Goal: Task Accomplishment & Management: Manage account settings

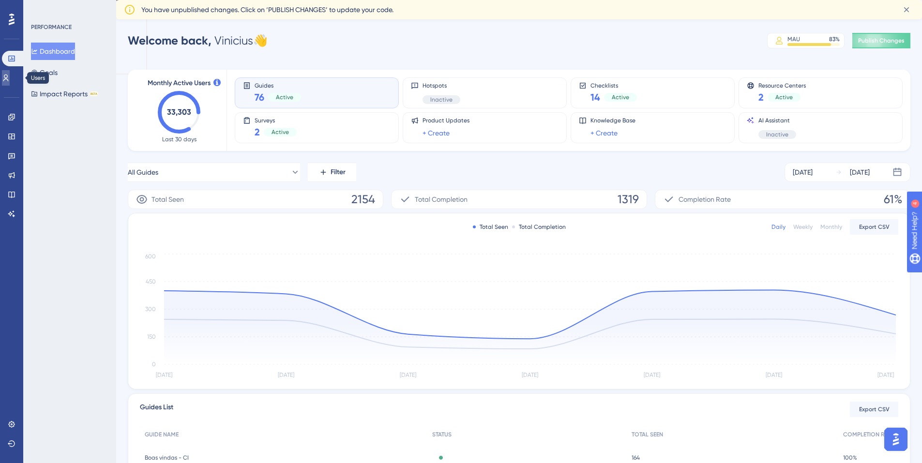
click at [10, 80] on link at bounding box center [6, 77] width 8 height 15
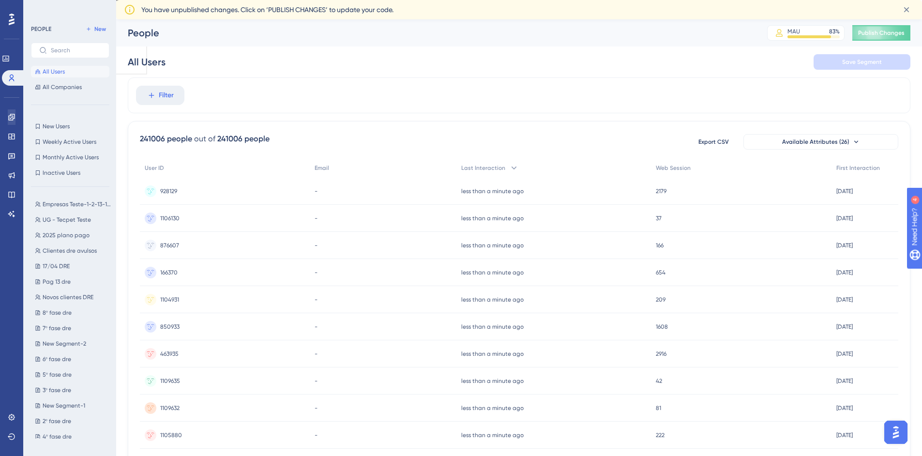
click at [13, 116] on div "✨ Save My Spot!✨" at bounding box center [466, 208] width 930 height 463
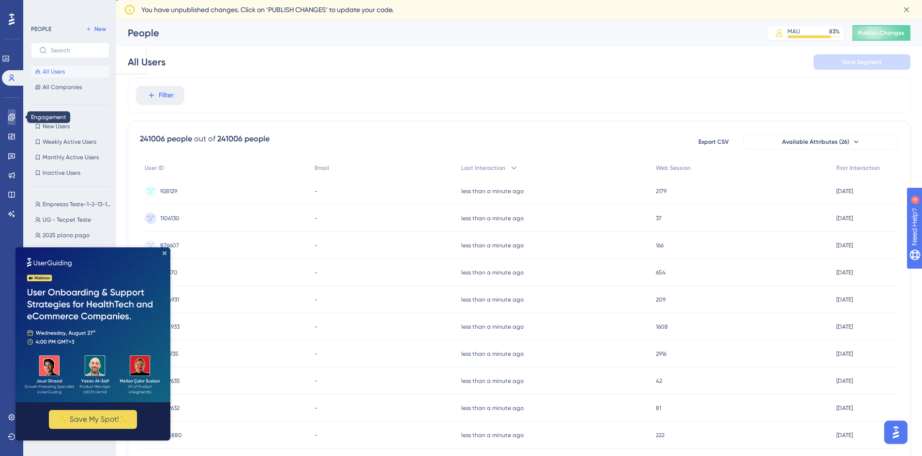
click at [10, 117] on icon at bounding box center [12, 117] width 8 height 8
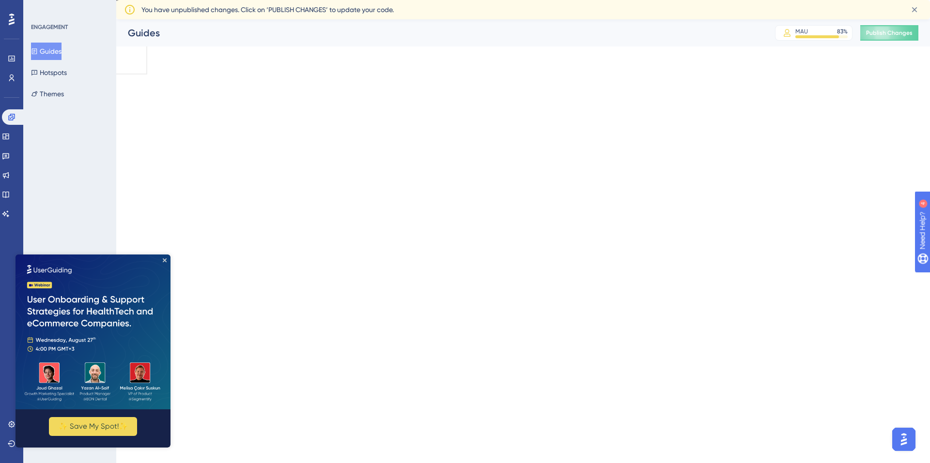
click at [164, 264] on img at bounding box center [92, 332] width 155 height 155
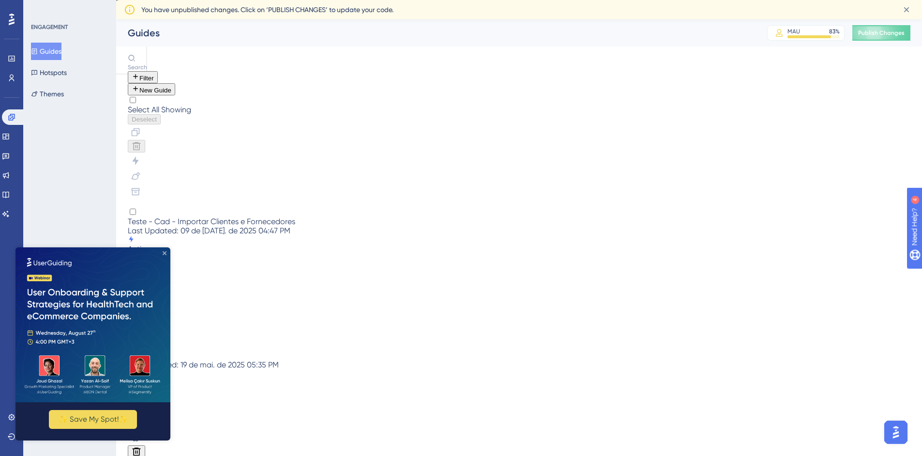
click at [165, 253] on icon "Close Preview" at bounding box center [165, 253] width 4 height 4
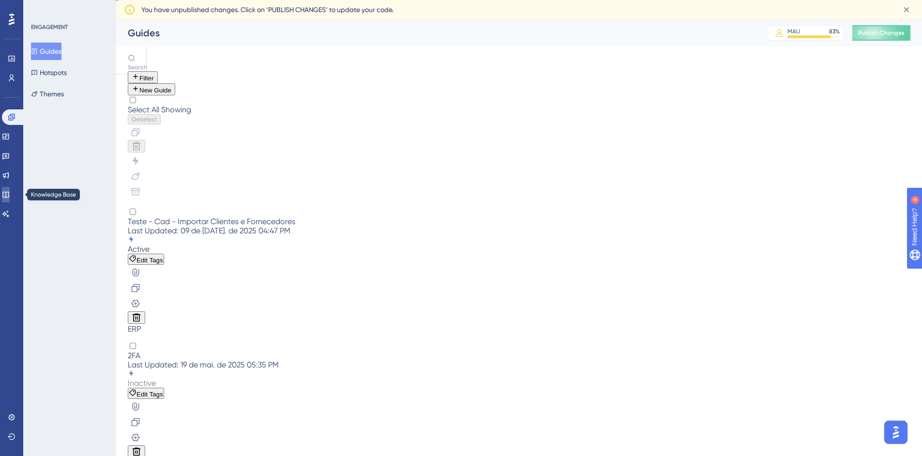
click at [10, 200] on link at bounding box center [6, 194] width 8 height 15
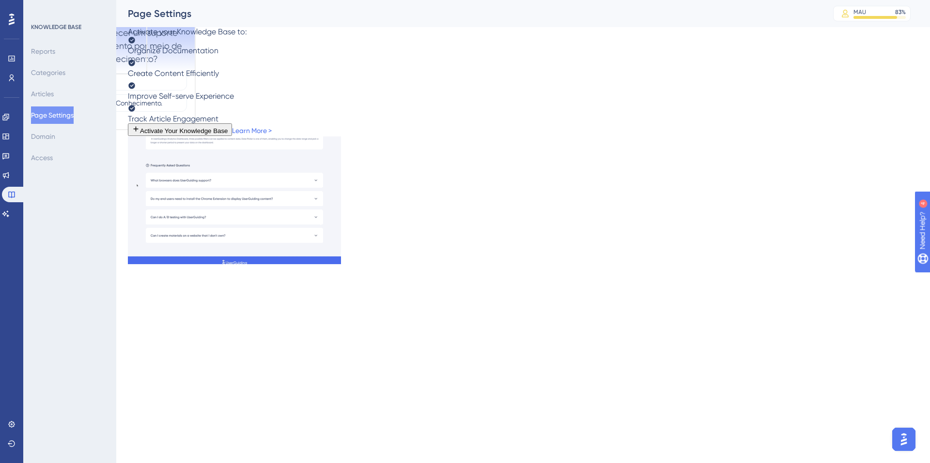
click at [176, 15] on icon "Close survey" at bounding box center [180, 14] width 8 height 8
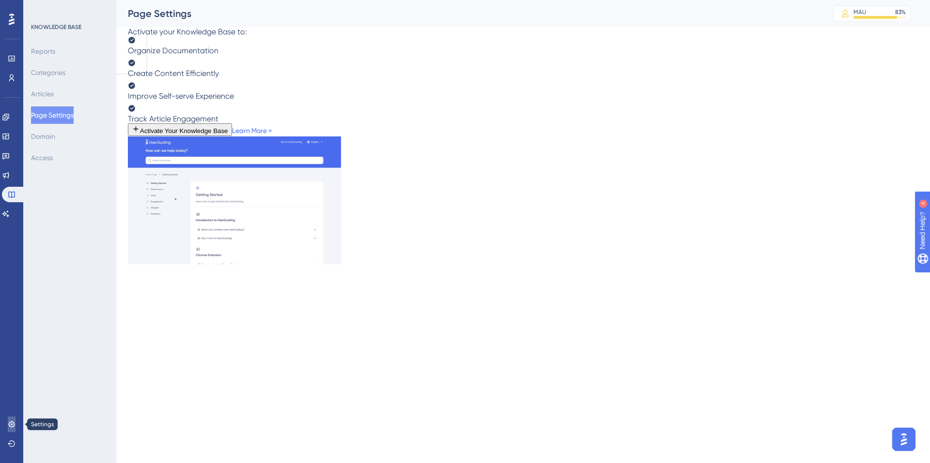
click at [13, 420] on link at bounding box center [12, 424] width 8 height 15
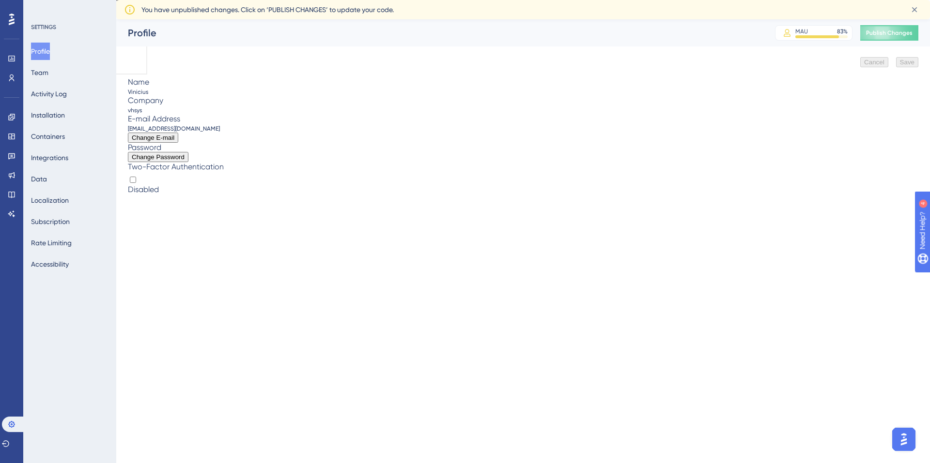
click at [67, 74] on div "Profile Team Activity Log Installation Containers Integrations Data Localizatio…" at bounding box center [70, 158] width 78 height 230
click at [48, 69] on button "Team" at bounding box center [39, 72] width 17 height 17
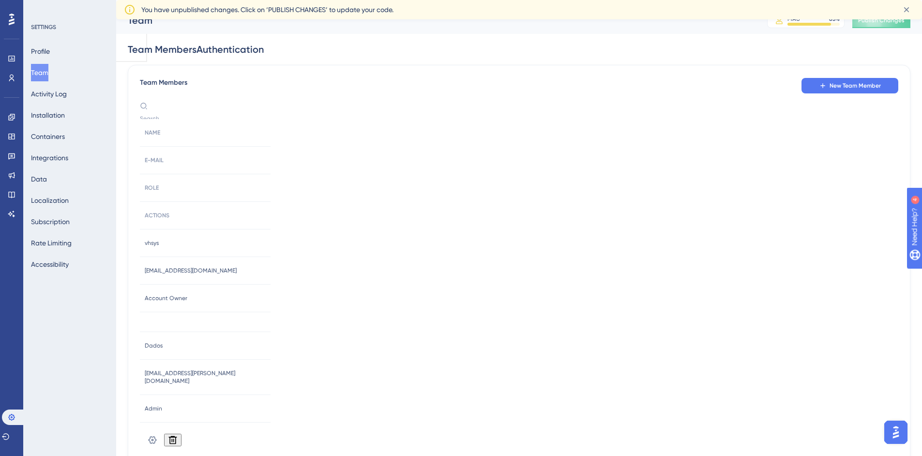
scroll to position [19, 0]
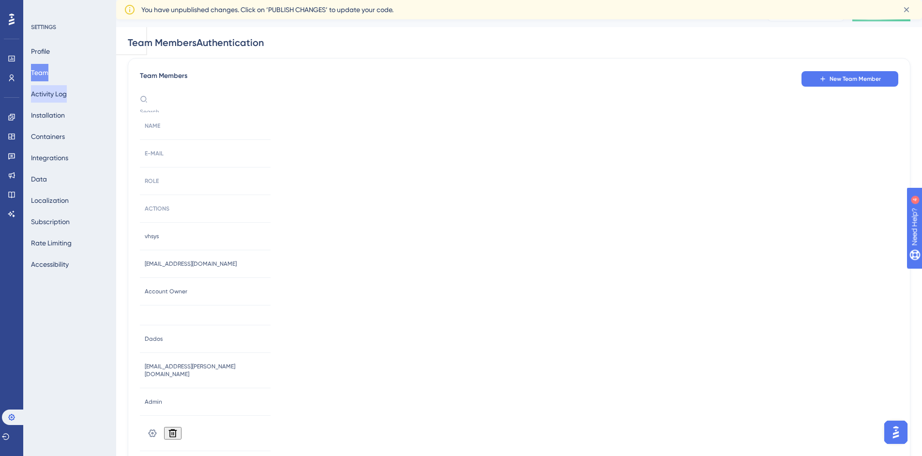
click at [58, 98] on button "Activity Log" at bounding box center [49, 93] width 36 height 17
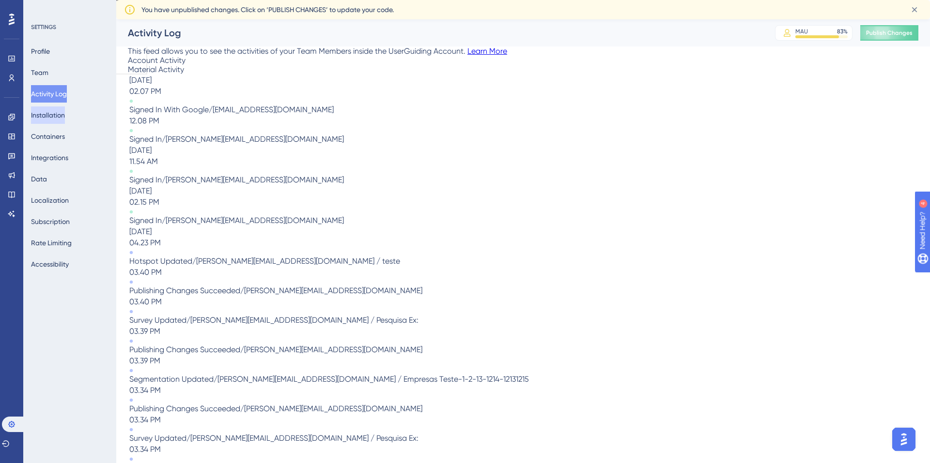
click at [51, 123] on button "Installation" at bounding box center [48, 115] width 34 height 17
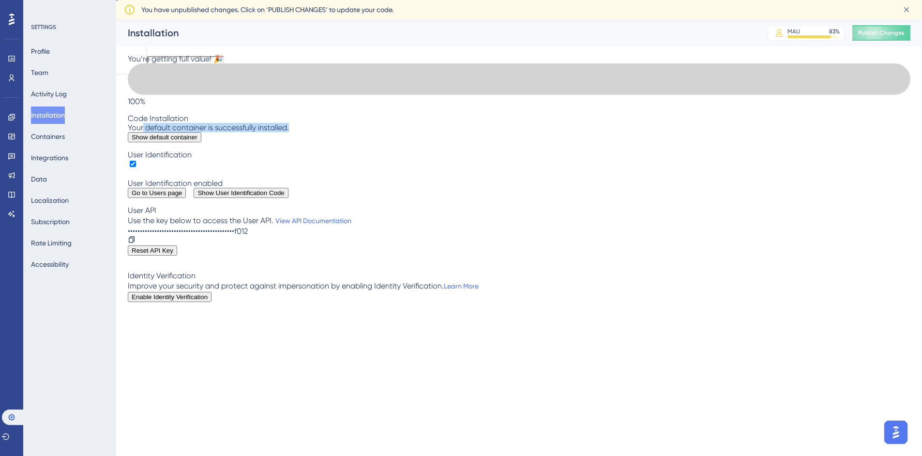
drag, startPoint x: 275, startPoint y: 138, endPoint x: 153, endPoint y: 137, distance: 122.5
click at [158, 137] on div "Your default container is successfully installed. Show default container" at bounding box center [519, 132] width 783 height 19
click at [153, 132] on div "Your default container is successfully installed." at bounding box center [519, 127] width 783 height 9
click at [193, 141] on span "Show default container" at bounding box center [165, 137] width 66 height 7
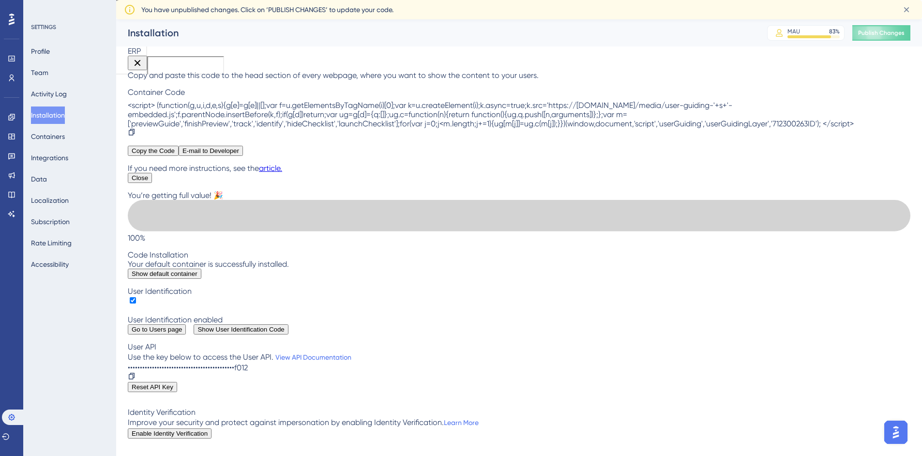
click at [152, 183] on button "Close" at bounding box center [140, 178] width 24 height 10
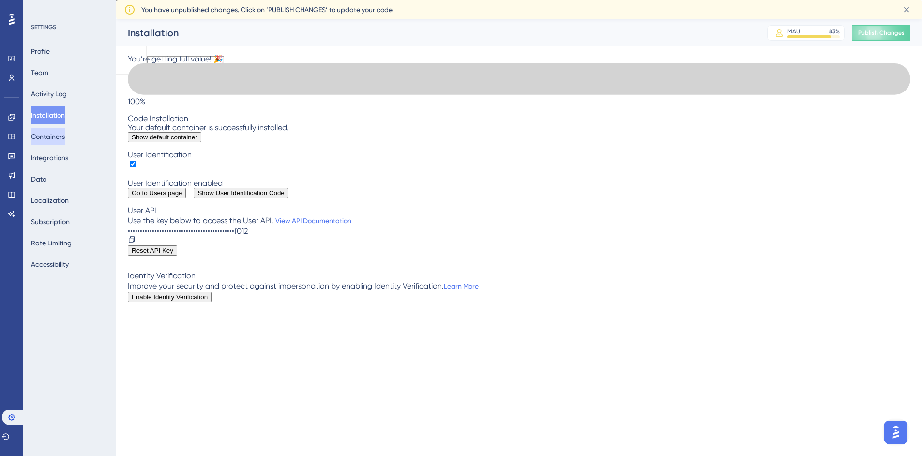
click at [57, 128] on button "Containers" at bounding box center [48, 136] width 34 height 17
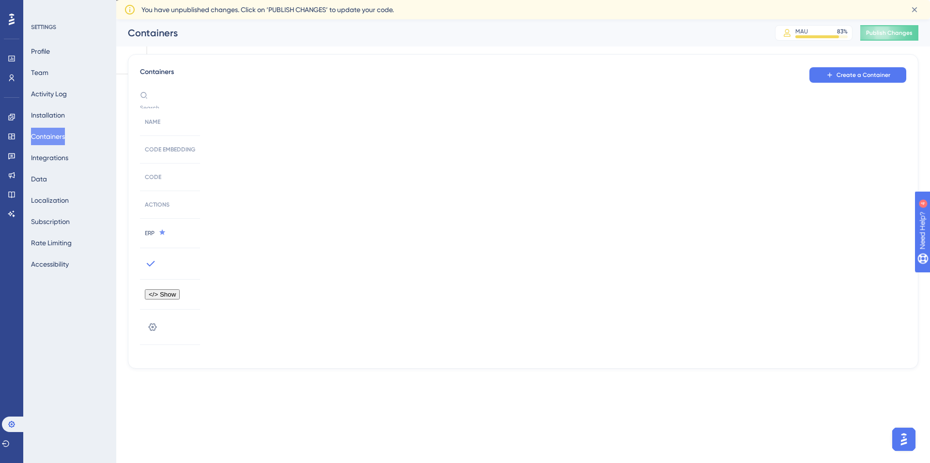
click at [200, 248] on div at bounding box center [170, 263] width 60 height 31
click at [176, 291] on span "</> Show" at bounding box center [162, 294] width 27 height 7
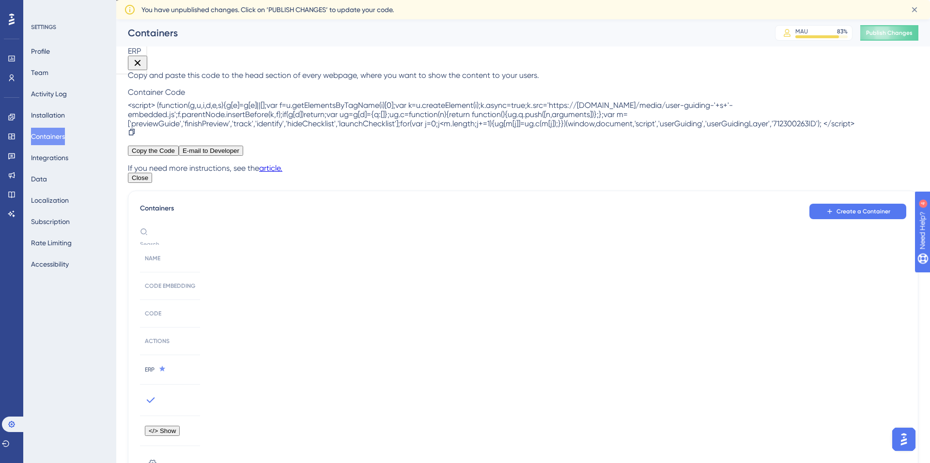
click at [143, 57] on icon at bounding box center [138, 63] width 12 height 12
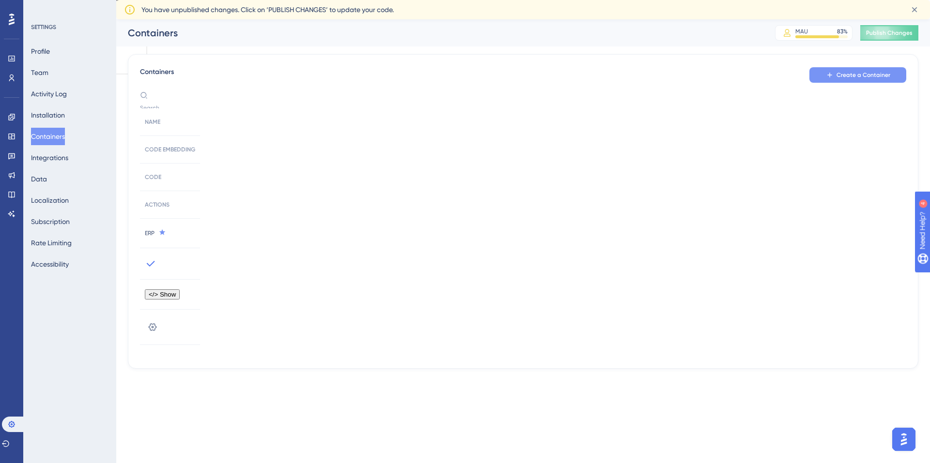
click at [867, 74] on span "Create a Container" at bounding box center [863, 75] width 54 height 8
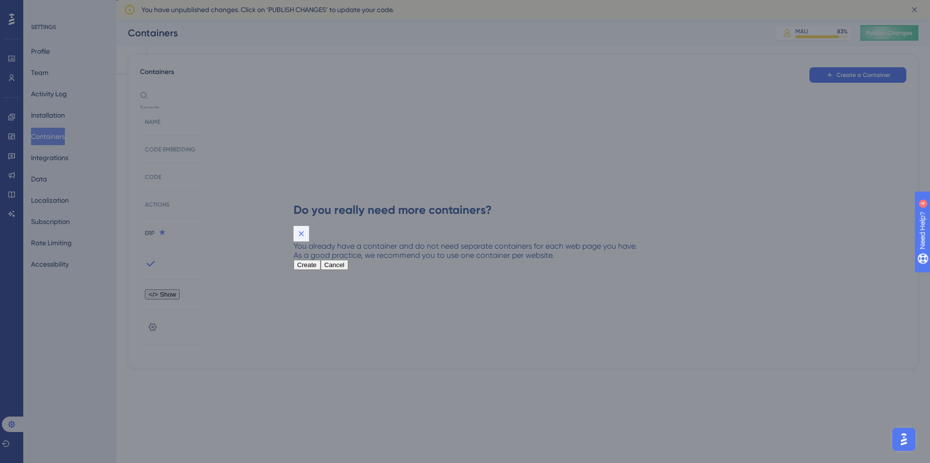
click at [306, 229] on icon at bounding box center [301, 234] width 10 height 10
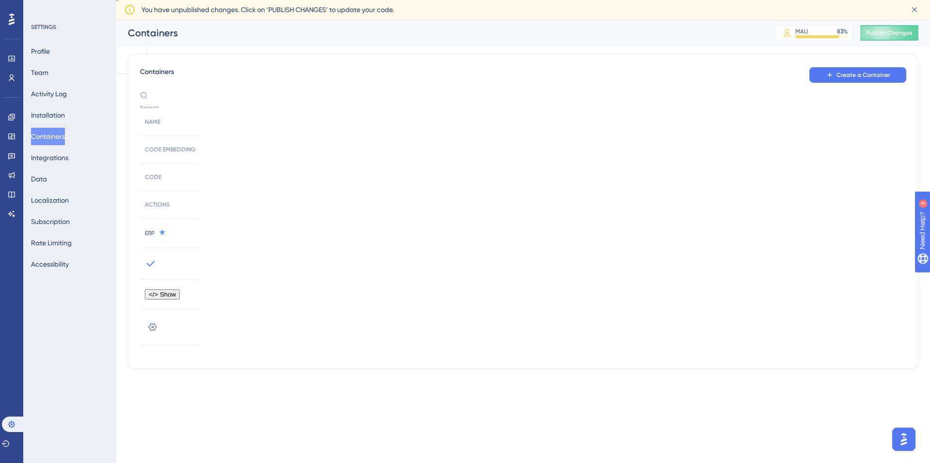
click at [176, 291] on span "</> Show" at bounding box center [162, 294] width 27 height 7
click at [200, 280] on div "</> Show" at bounding box center [170, 295] width 60 height 30
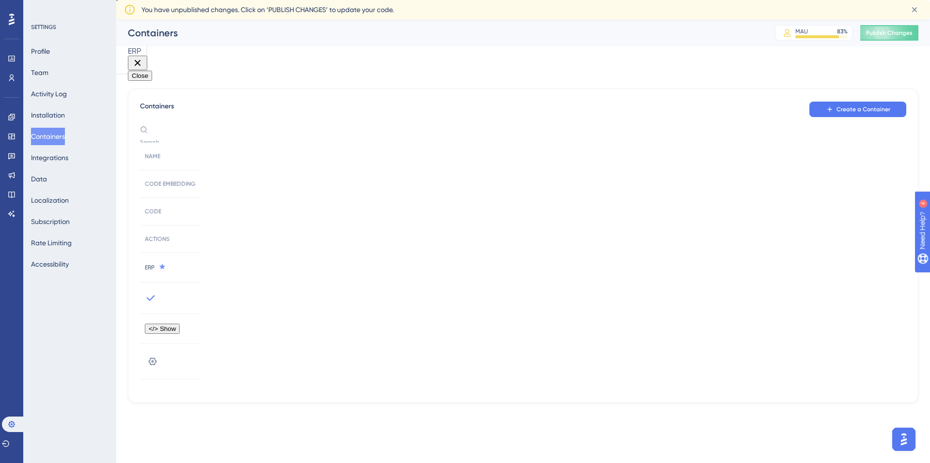
click at [143, 57] on icon at bounding box center [138, 63] width 12 height 12
click at [300, 81] on div "ERP Close" at bounding box center [523, 63] width 790 height 34
click at [147, 56] on button at bounding box center [137, 63] width 19 height 15
click at [141, 60] on icon at bounding box center [138, 63] width 6 height 6
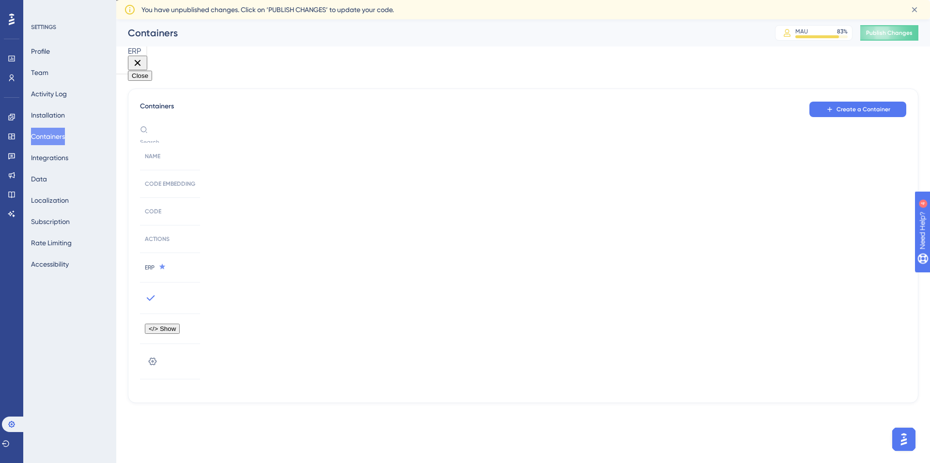
click at [551, 81] on div "Close" at bounding box center [523, 76] width 790 height 10
drag, startPoint x: 552, startPoint y: 444, endPoint x: 192, endPoint y: 217, distance: 426.1
click at [148, 79] on span "Close" at bounding box center [140, 75] width 16 height 7
click at [564, 81] on div "Close" at bounding box center [523, 76] width 790 height 10
drag, startPoint x: 565, startPoint y: 447, endPoint x: 567, endPoint y: 451, distance: 5.0
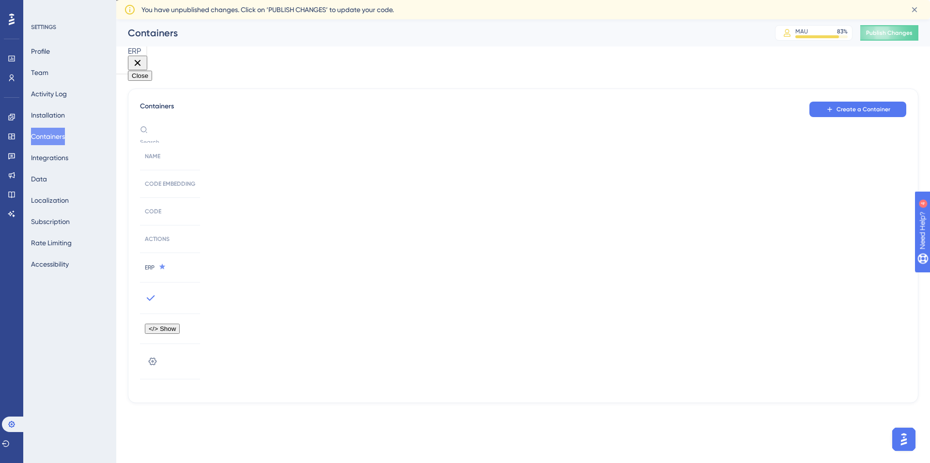
click at [152, 81] on button "Close" at bounding box center [140, 76] width 24 height 10
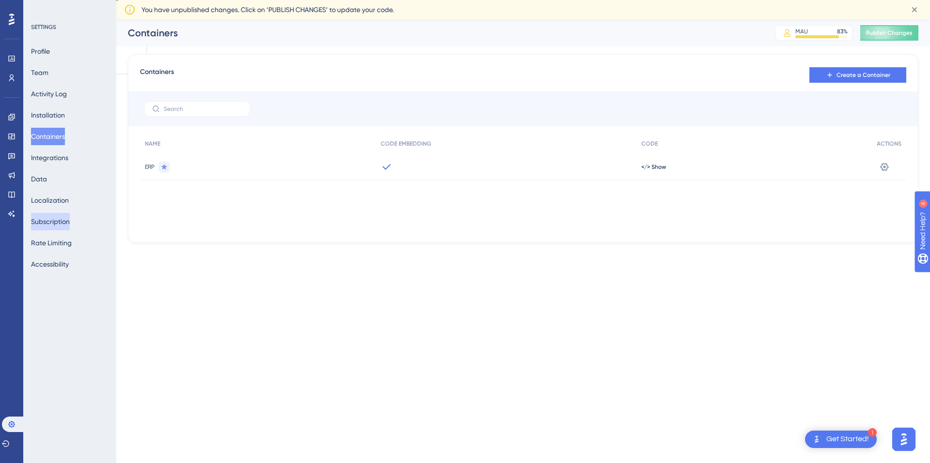
click at [65, 221] on button "Subscription" at bounding box center [50, 221] width 39 height 17
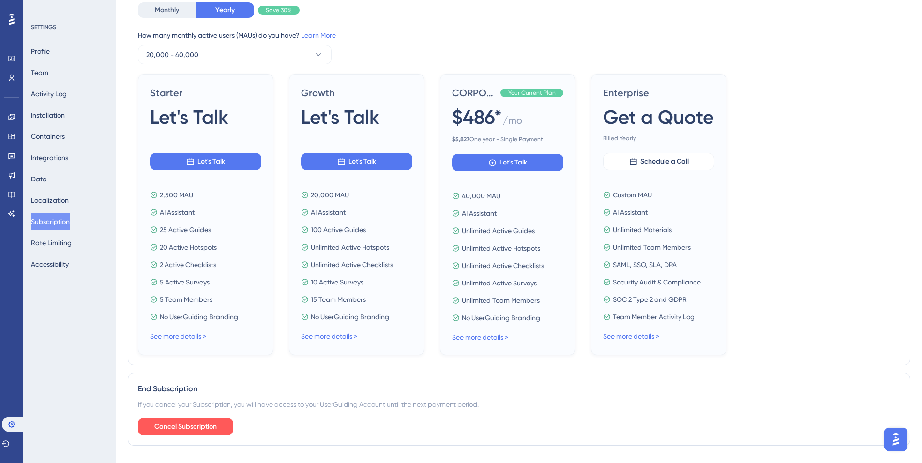
scroll to position [282, 0]
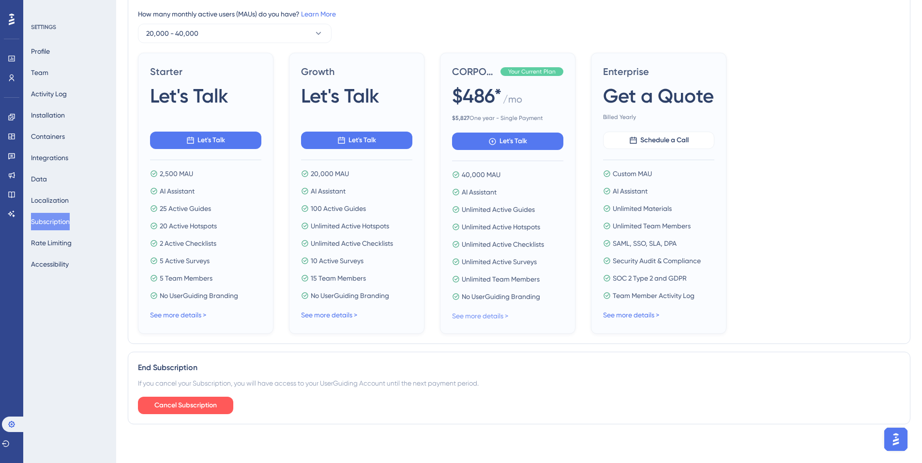
click at [499, 319] on link "See more details >" at bounding box center [480, 316] width 56 height 8
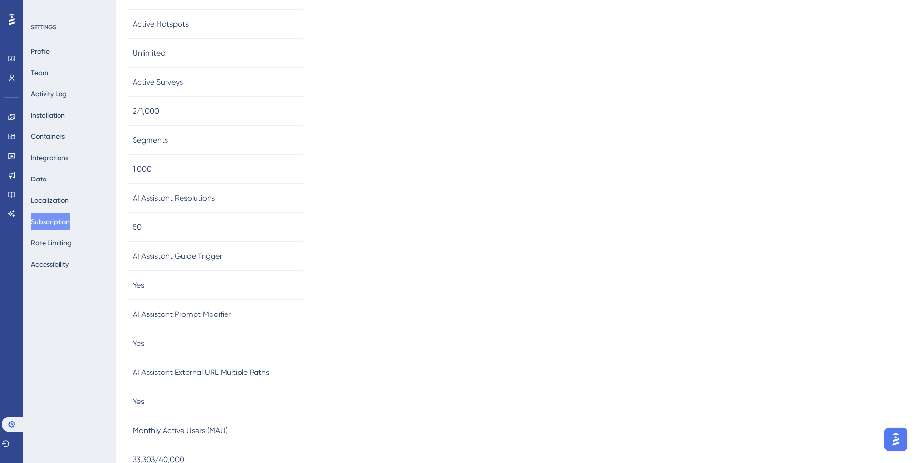
scroll to position [162, 0]
